Goal: Transaction & Acquisition: Download file/media

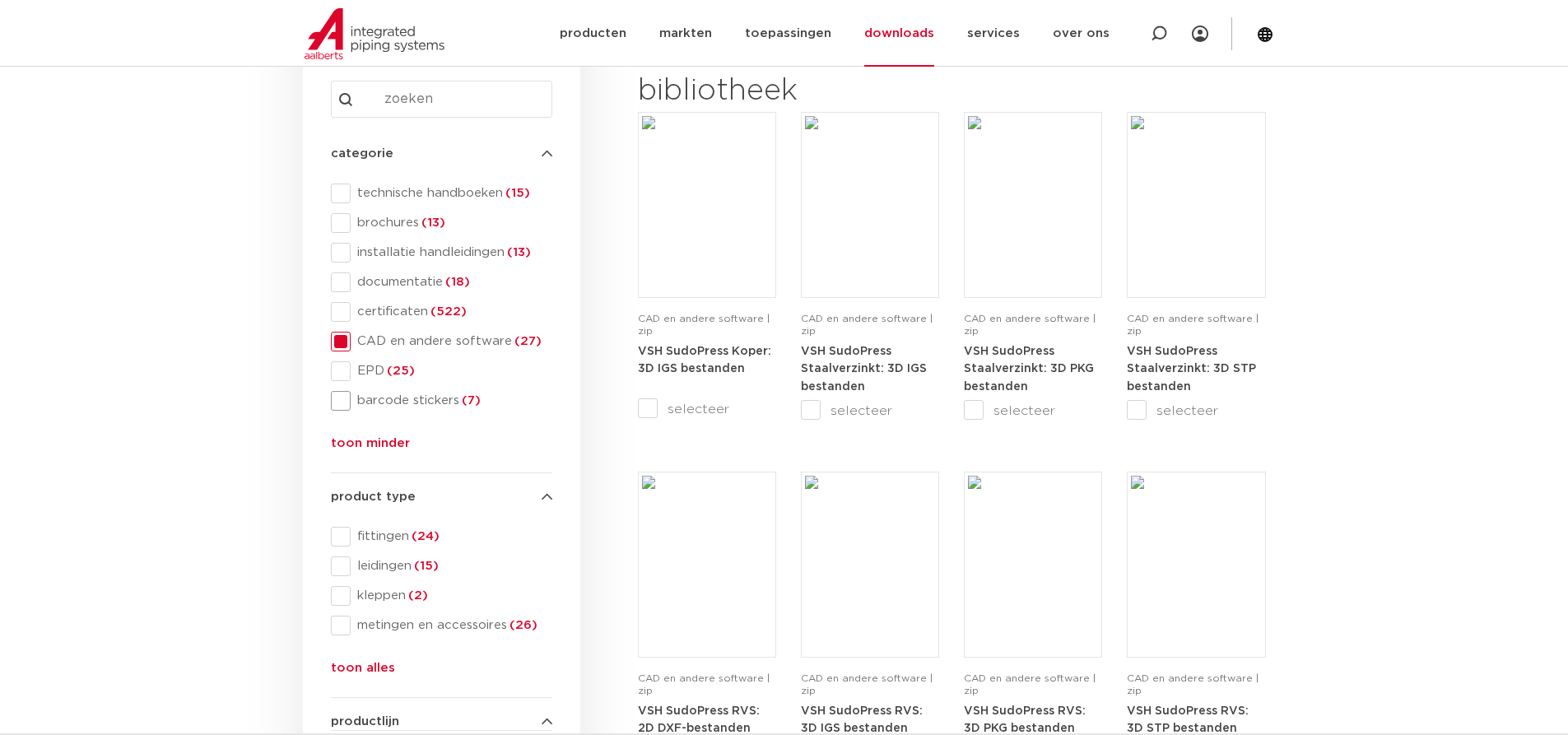
scroll to position [247, 0]
click at [338, 595] on span at bounding box center [341, 595] width 20 height 20
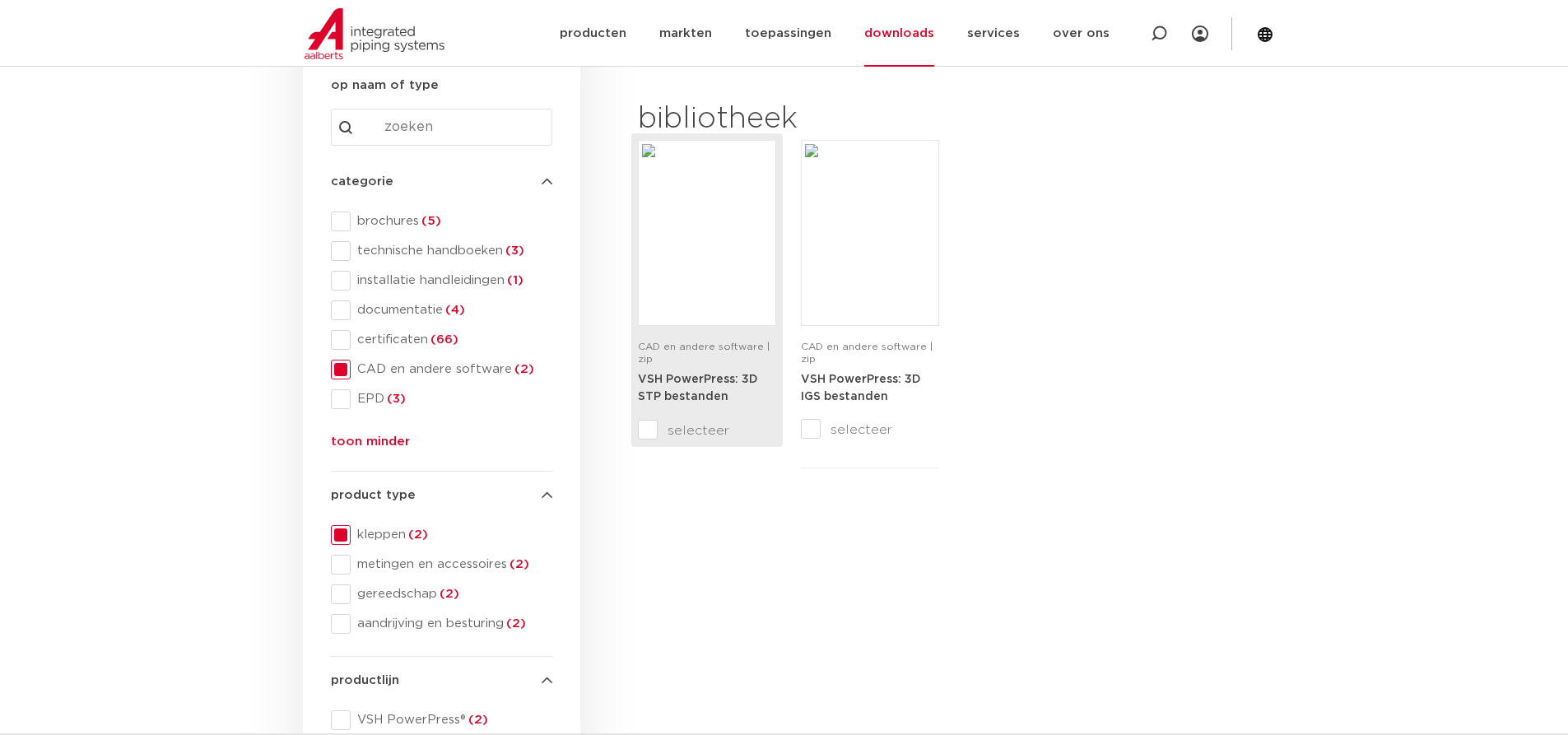
scroll to position [247, 0]
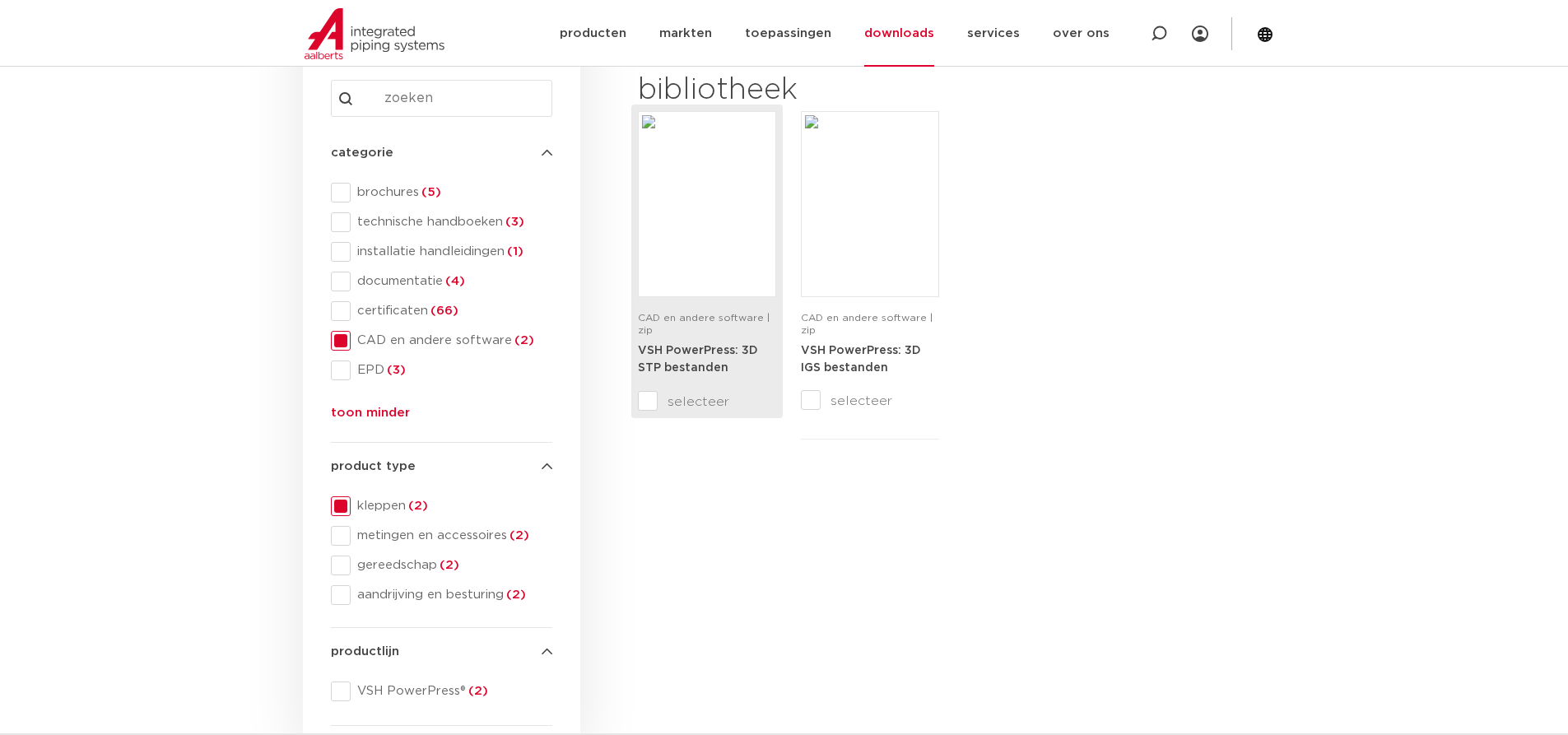
click at [691, 399] on input "selecteer" at bounding box center [672, 402] width 69 height 20
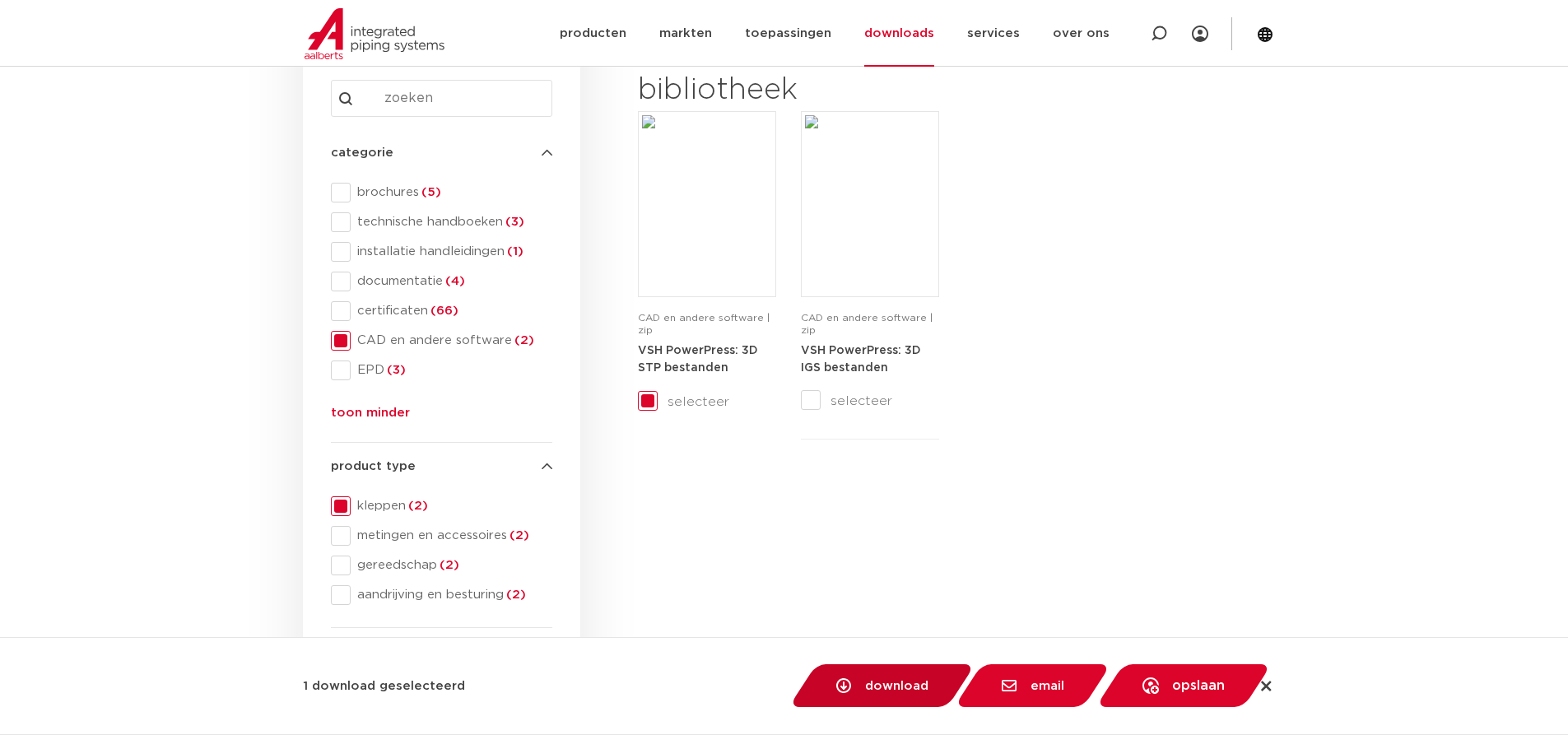
click at [865, 682] on span "download" at bounding box center [897, 686] width 64 height 13
checkbox input "false"
